Goal: Information Seeking & Learning: Learn about a topic

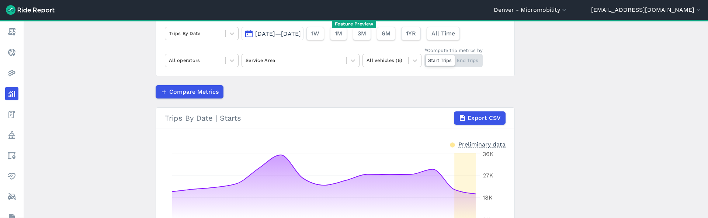
scroll to position [56, 0]
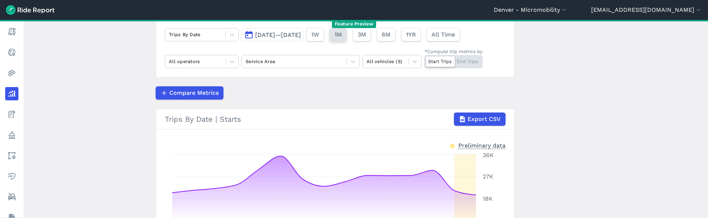
click at [342, 35] on span "1M" at bounding box center [338, 34] width 7 height 9
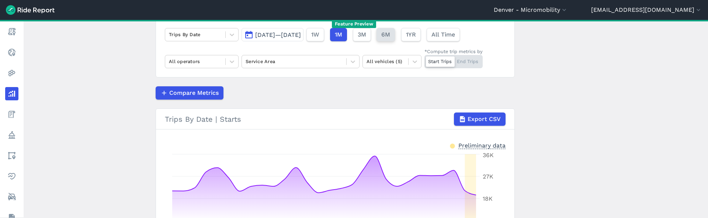
click at [390, 31] on span "6M" at bounding box center [385, 34] width 9 height 9
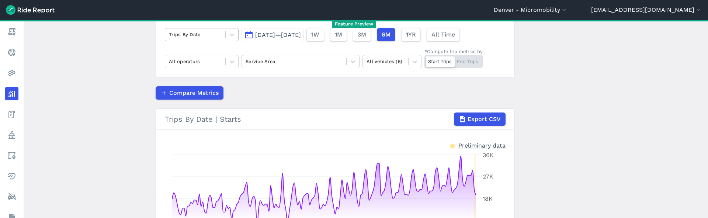
click at [226, 33] on div at bounding box center [232, 34] width 13 height 13
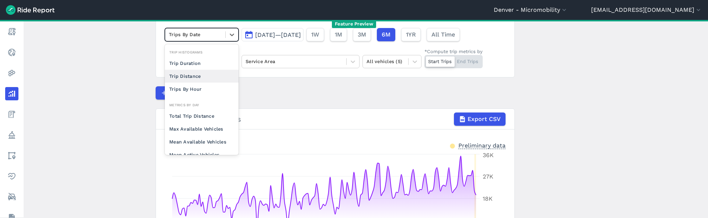
click at [213, 75] on div "Trip Distance" at bounding box center [202, 76] width 74 height 13
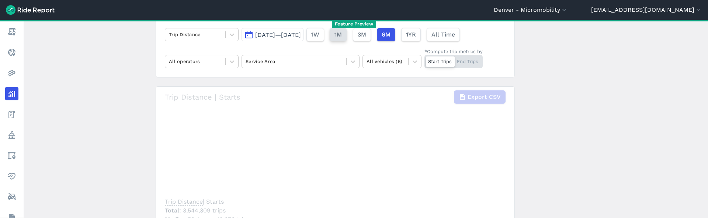
click at [342, 36] on span "1M" at bounding box center [338, 34] width 7 height 9
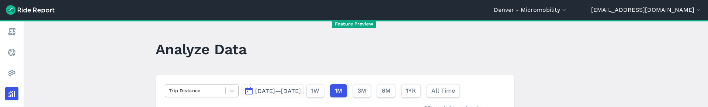
click at [190, 90] on div at bounding box center [195, 90] width 53 height 8
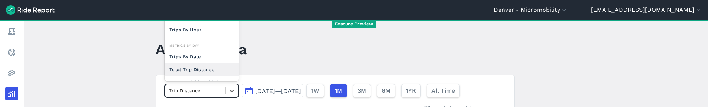
scroll to position [17, 0]
click at [203, 69] on div "Total Trip Distance" at bounding box center [202, 69] width 74 height 13
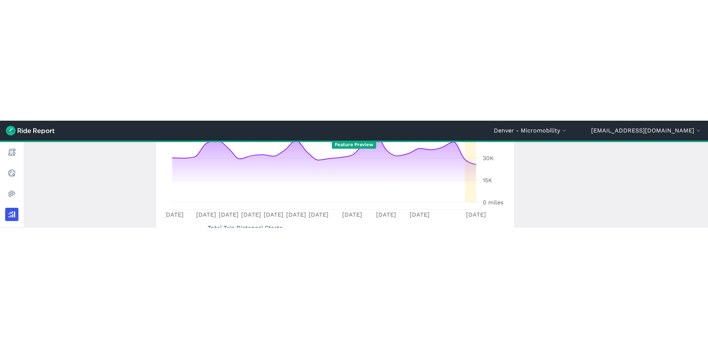
scroll to position [35, 0]
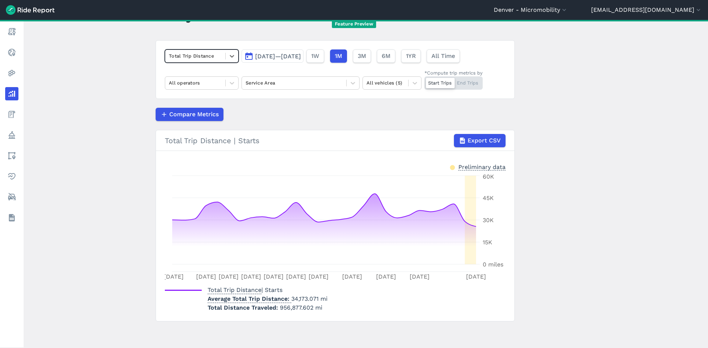
click at [599, 90] on main "Analyze Data option Total Trip Distance, selected. Select is focused ,type to r…" at bounding box center [366, 184] width 685 height 328
click at [201, 56] on div at bounding box center [195, 56] width 53 height 8
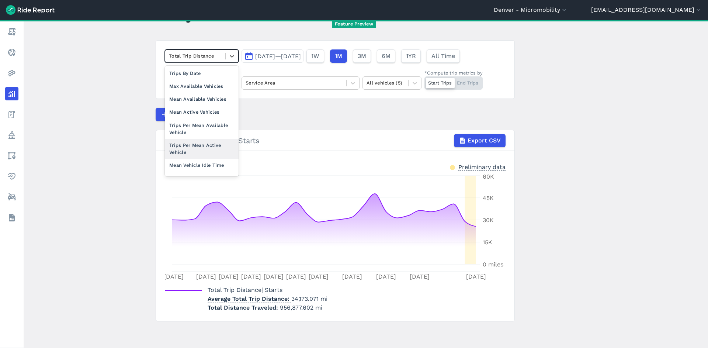
scroll to position [0, 0]
click at [625, 101] on main "Analyze Data option Trip Duration focused, 0 of 2. 10 results available. Use Up…" at bounding box center [366, 184] width 685 height 328
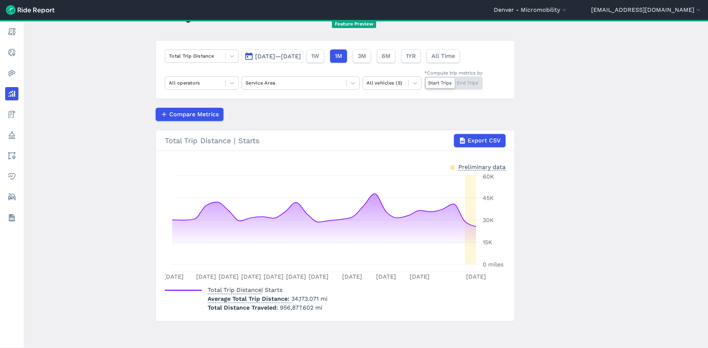
click at [586, 204] on main "Analyze Data Total Trip Distance Jul 29, 2025—Aug 25, 2025 1W 1M 3M 6M 1YR All …" at bounding box center [366, 184] width 685 height 328
click at [202, 53] on div at bounding box center [195, 56] width 53 height 8
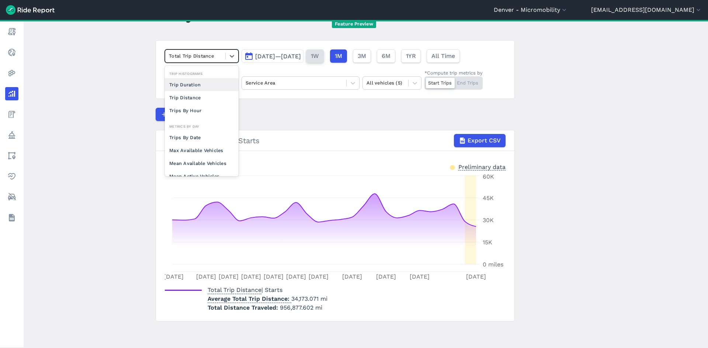
click at [319, 56] on span "1W" at bounding box center [315, 56] width 8 height 9
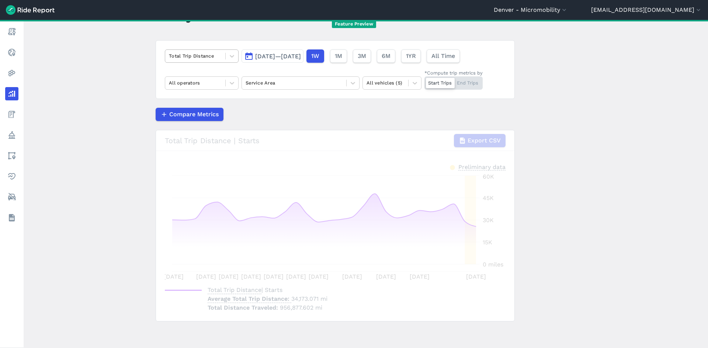
click at [213, 55] on div at bounding box center [195, 56] width 53 height 8
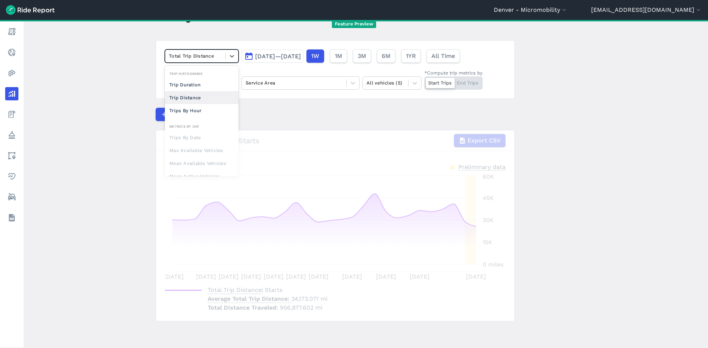
click at [201, 99] on div "Trip Distance" at bounding box center [202, 97] width 74 height 13
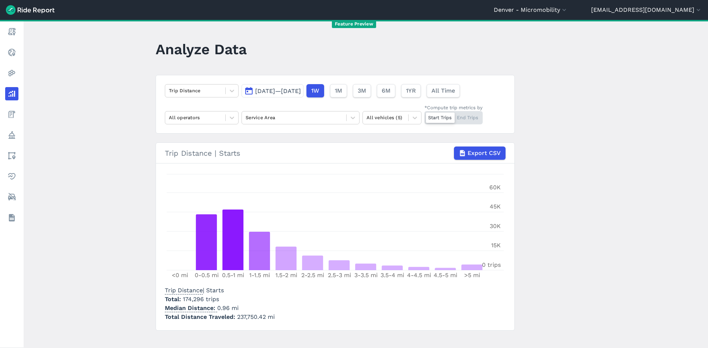
click at [201, 218] on span "174,296 trips" at bounding box center [201, 299] width 36 height 7
click at [575, 79] on main "Analyze Data Trip Distance Aug 19, 2025—Aug 25, 2025 1W 1M 3M 6M 1YR All Time A…" at bounding box center [366, 184] width 685 height 328
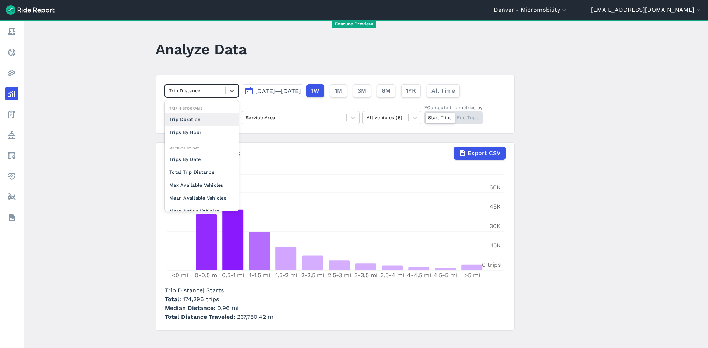
click at [191, 91] on div at bounding box center [195, 90] width 53 height 8
click at [189, 155] on div "Trips By Date" at bounding box center [202, 159] width 74 height 13
